Goal: Check status: Verify the current state of an ongoing process or item

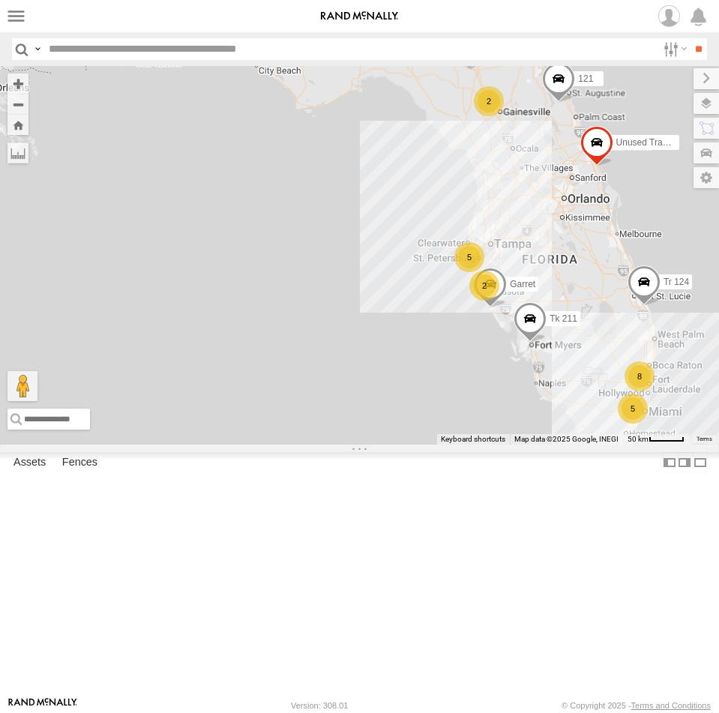
drag, startPoint x: 656, startPoint y: 131, endPoint x: 568, endPoint y: 259, distance: 155.4
click at [562, 281] on div "2 5 Tk 211 8 2 Unused Tracker 5 Garret Tr 124 121" at bounding box center [359, 255] width 719 height 379
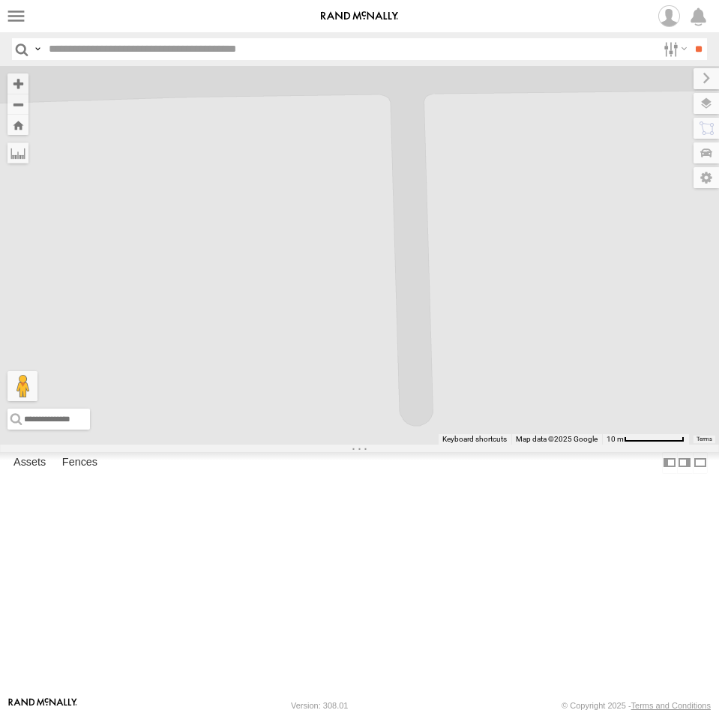
click at [314, 200] on div "Tk 211 Unused Tracker Garret Tr 124 121 [PERSON_NAME]" at bounding box center [359, 255] width 719 height 379
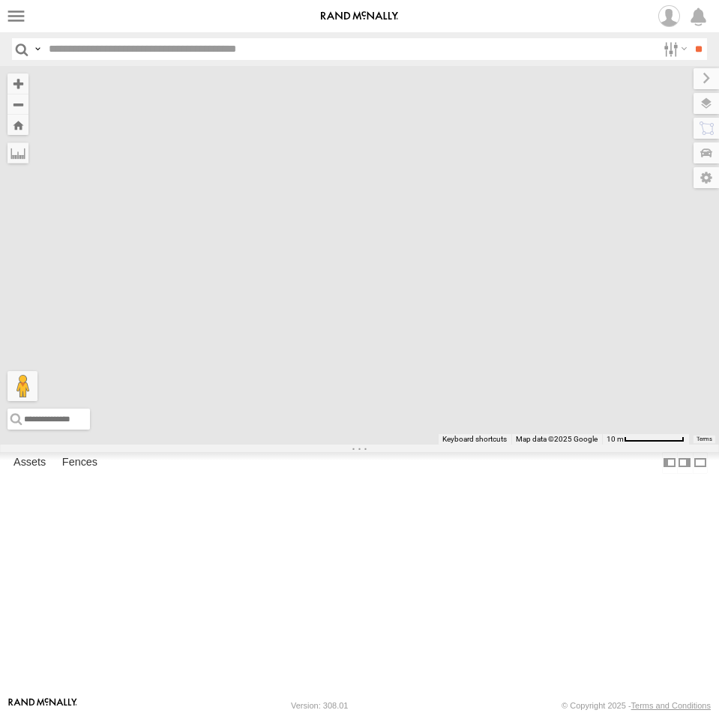
drag, startPoint x: 418, startPoint y: 242, endPoint x: 314, endPoint y: 334, distance: 138.1
click at [315, 335] on div "Tk 211 Unused Tracker Garret Tr 124 121 [PERSON_NAME]" at bounding box center [359, 255] width 719 height 379
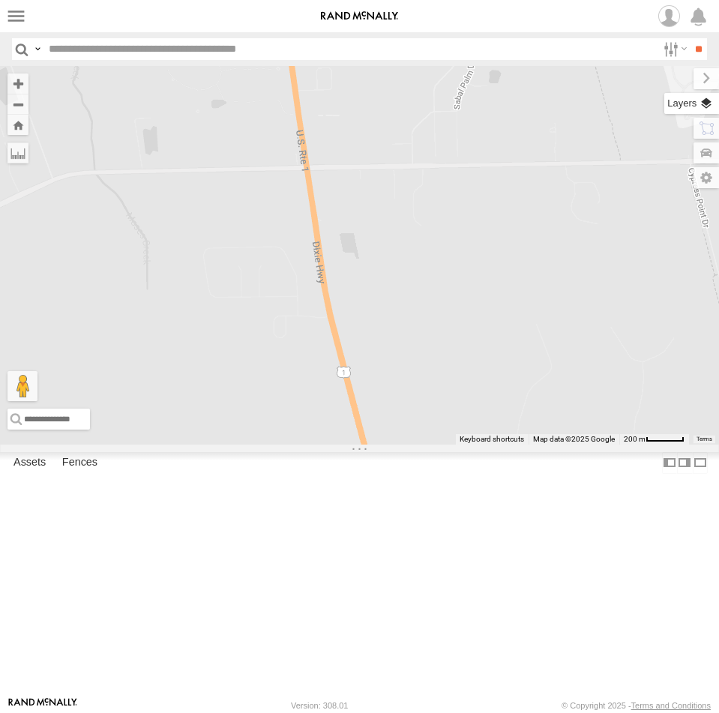
click at [709, 102] on label at bounding box center [691, 103] width 55 height 21
click at [0, 0] on span "Basemaps" at bounding box center [0, 0] width 0 height 0
click at [0, 0] on span "Satellite" at bounding box center [0, 0] width 0 height 0
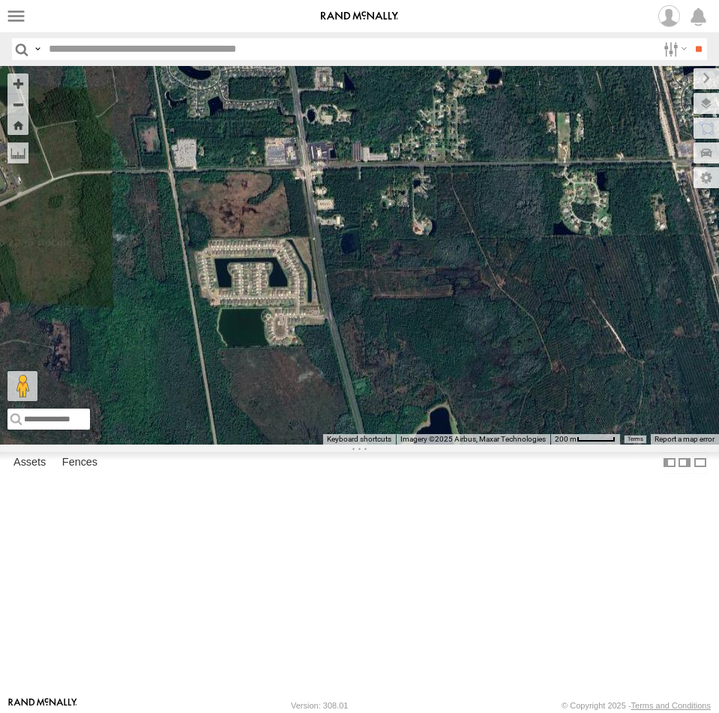
click at [0, 0] on span "Satellite + Roadmap" at bounding box center [0, 0] width 0 height 0
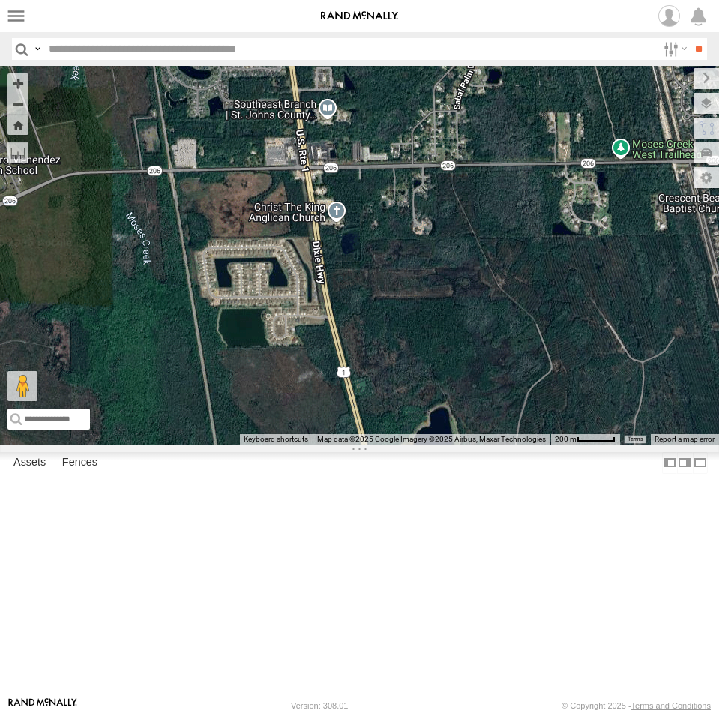
click at [0, 0] on span "Overlays" at bounding box center [0, 0] width 0 height 0
click at [0, 0] on span "Traffic" at bounding box center [0, 0] width 0 height 0
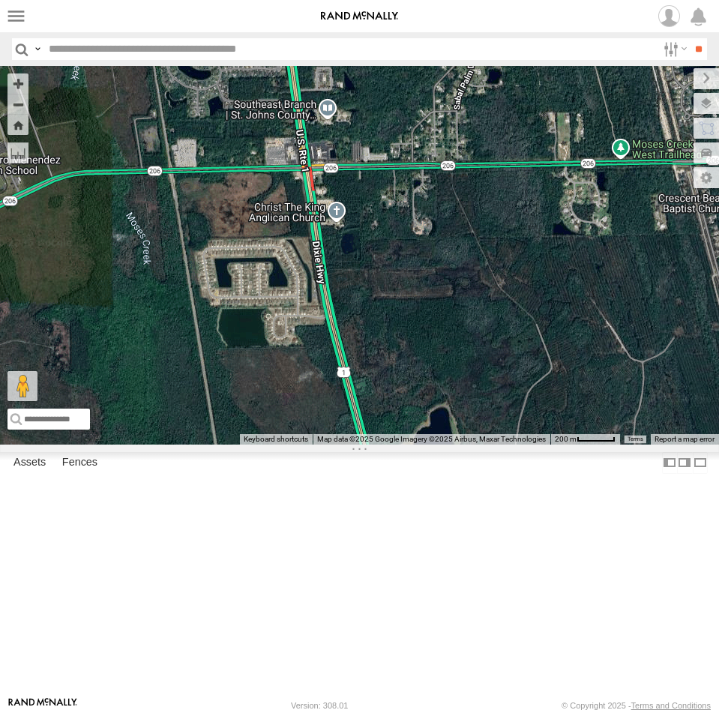
drag, startPoint x: 553, startPoint y: 280, endPoint x: 545, endPoint y: 287, distance: 10.1
click at [0, 0] on div "Transit" at bounding box center [0, 0] width 0 height 0
click at [0, 0] on span "Transit" at bounding box center [0, 0] width 0 height 0
click at [669, 89] on label at bounding box center [694, 78] width 50 height 21
